Goal: Task Accomplishment & Management: Use online tool/utility

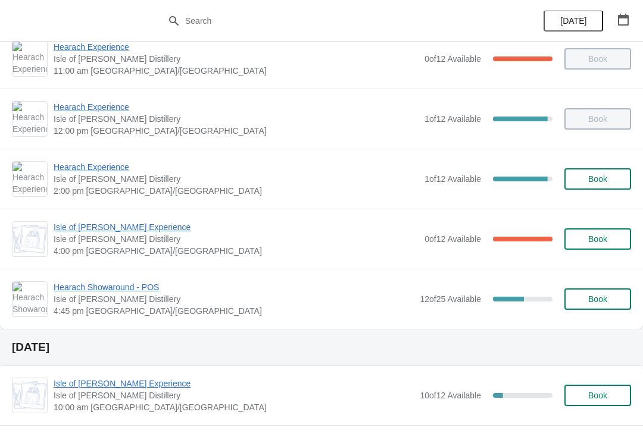
scroll to position [138, 0]
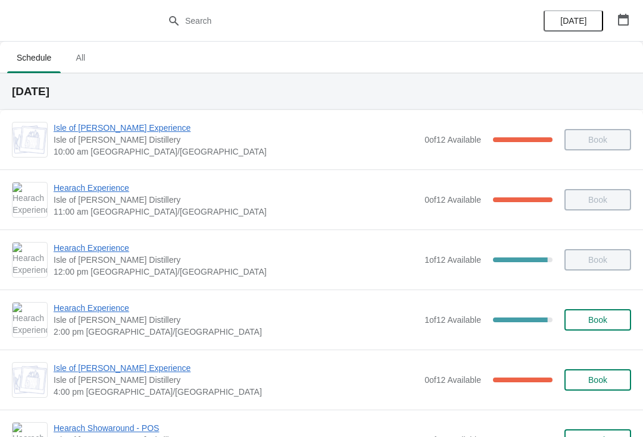
click at [126, 311] on span "Hearach Experience" at bounding box center [236, 308] width 365 height 12
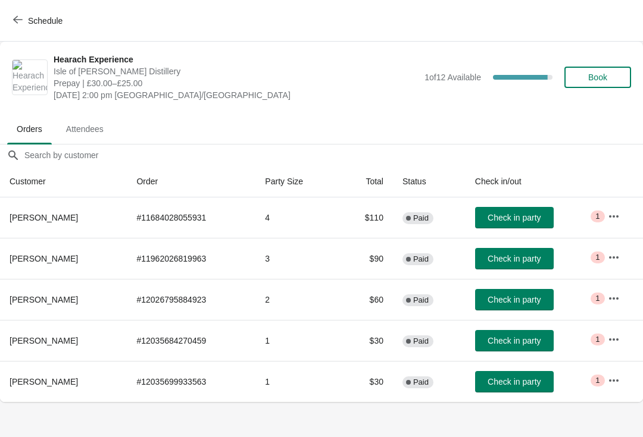
click at [526, 258] on span "Check in party" at bounding box center [513, 259] width 53 height 10
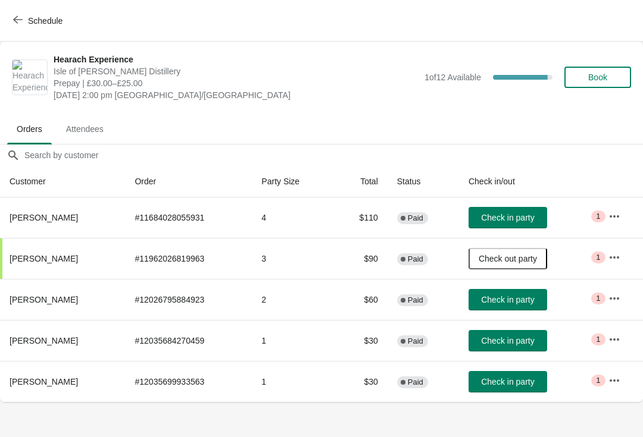
click at [514, 343] on span "Check in party" at bounding box center [507, 341] width 53 height 10
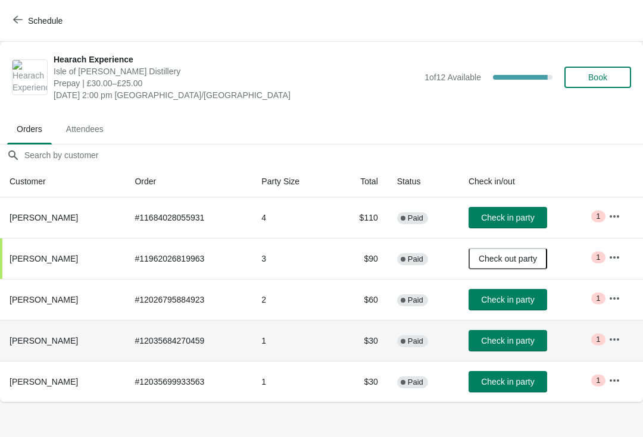
click at [524, 383] on span "Check in party" at bounding box center [507, 382] width 53 height 10
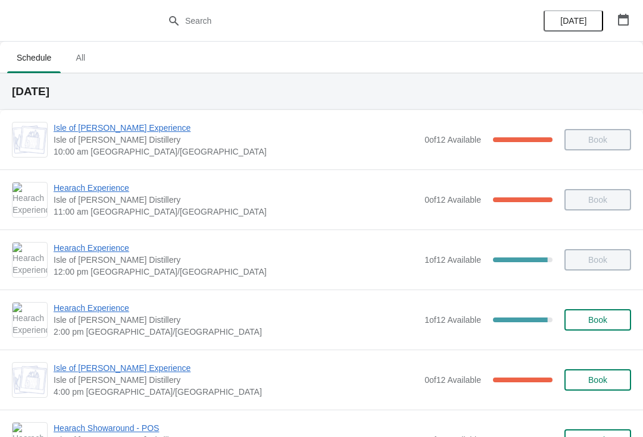
click at [95, 303] on span "Hearach Experience" at bounding box center [236, 308] width 365 height 12
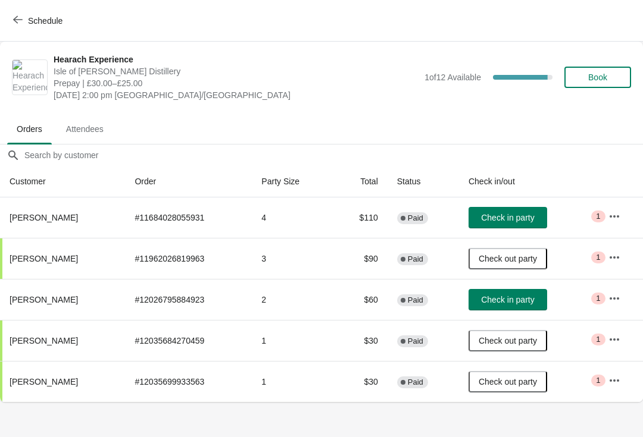
click at [506, 296] on span "Check in party" at bounding box center [507, 300] width 53 height 10
click at [498, 218] on span "Check in party" at bounding box center [507, 218] width 53 height 10
